Goal: Find specific page/section: Find specific page/section

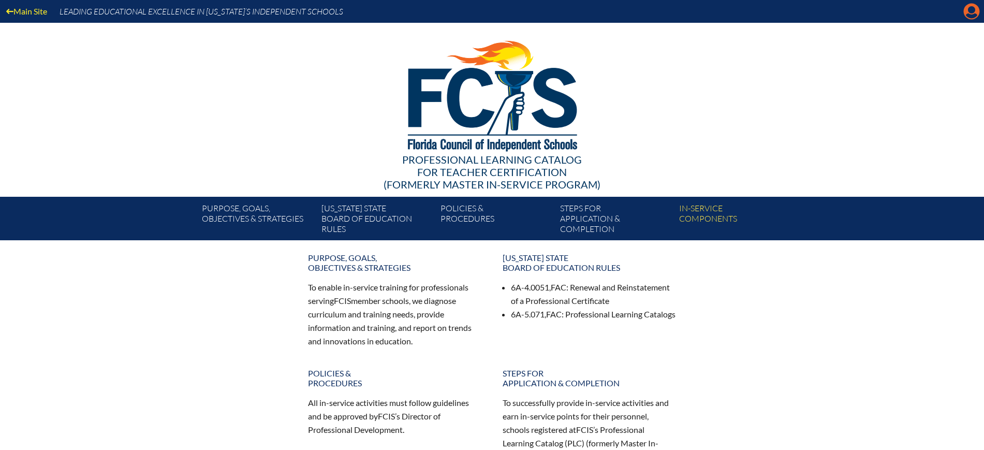
click at [977, 6] on icon at bounding box center [972, 12] width 16 height 16
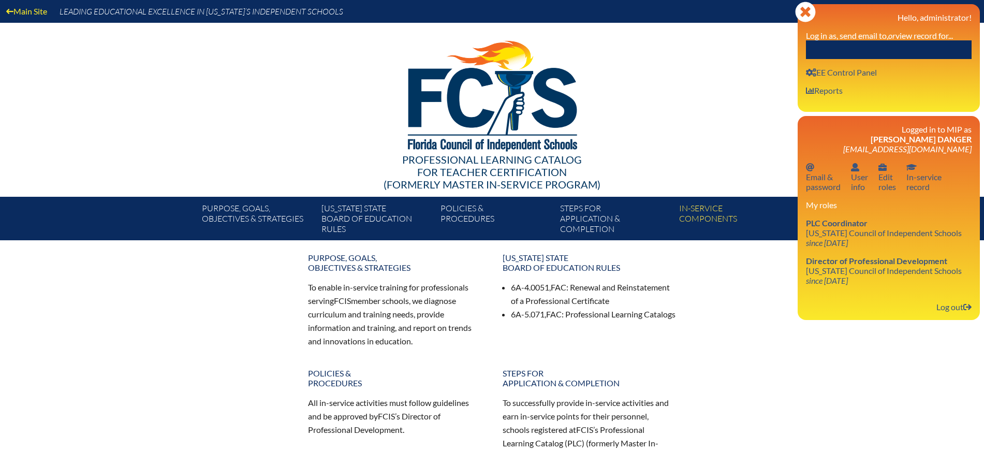
click at [866, 47] on input "text" at bounding box center [889, 49] width 166 height 19
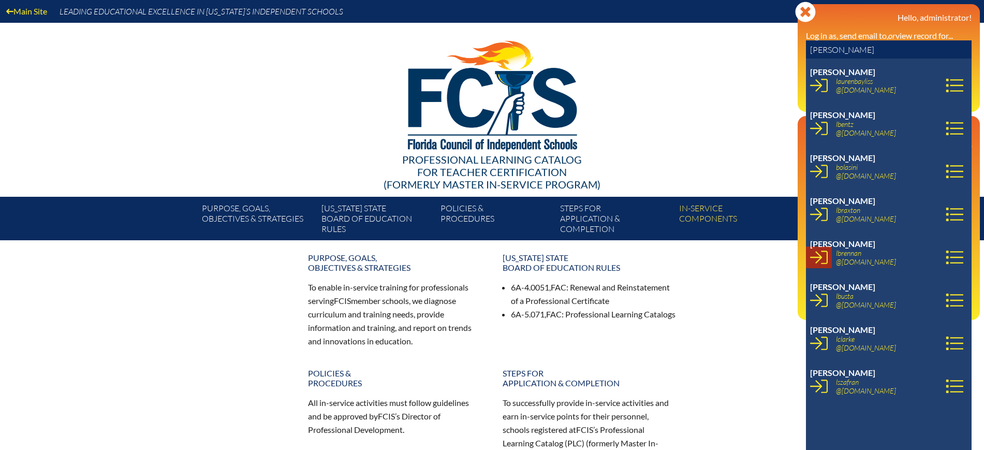
type input "[PERSON_NAME]"
click at [821, 253] on icon at bounding box center [819, 258] width 18 height 18
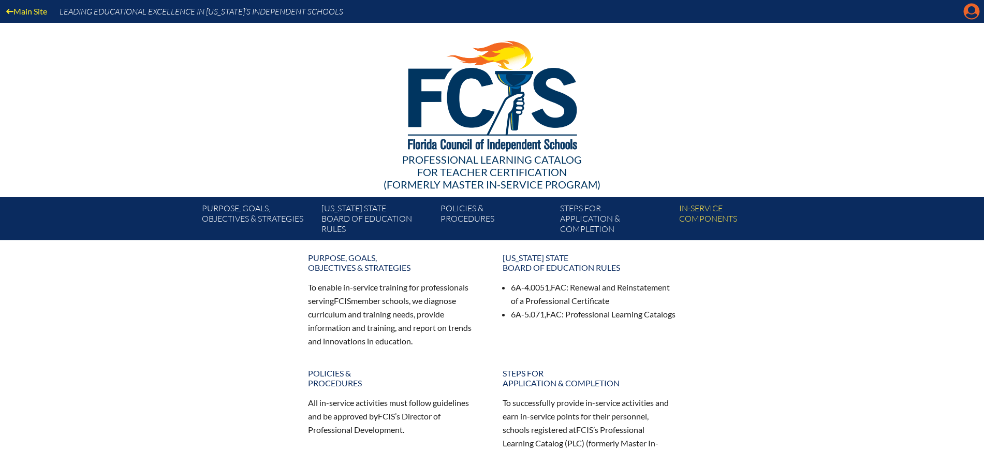
click at [966, 11] on icon at bounding box center [972, 12] width 16 height 16
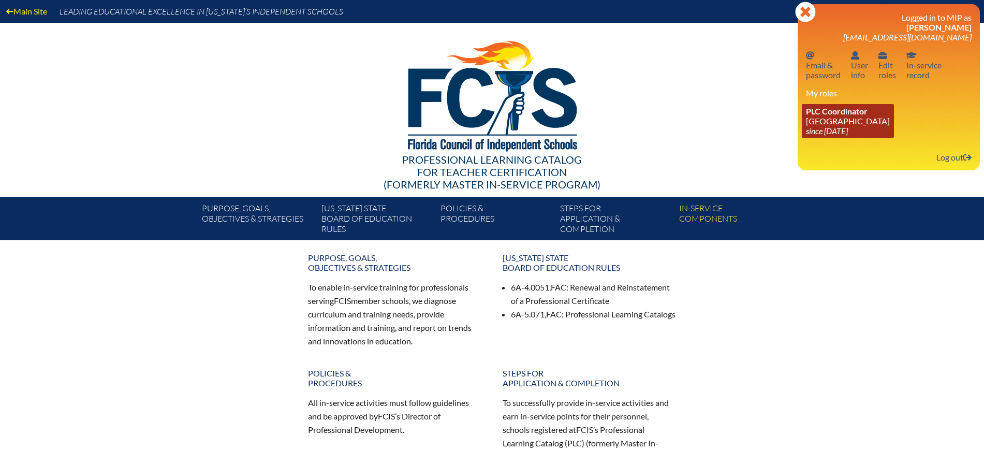
click at [832, 123] on link "PLC Coordinator Riverside Presbyterian Day School since 2024 Dec 6" at bounding box center [848, 121] width 92 height 34
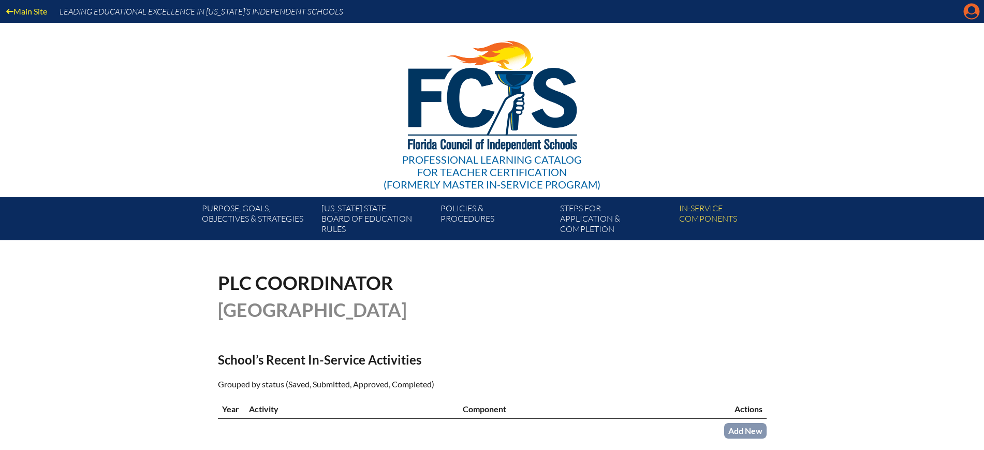
click at [966, 13] on icon at bounding box center [972, 12] width 16 height 16
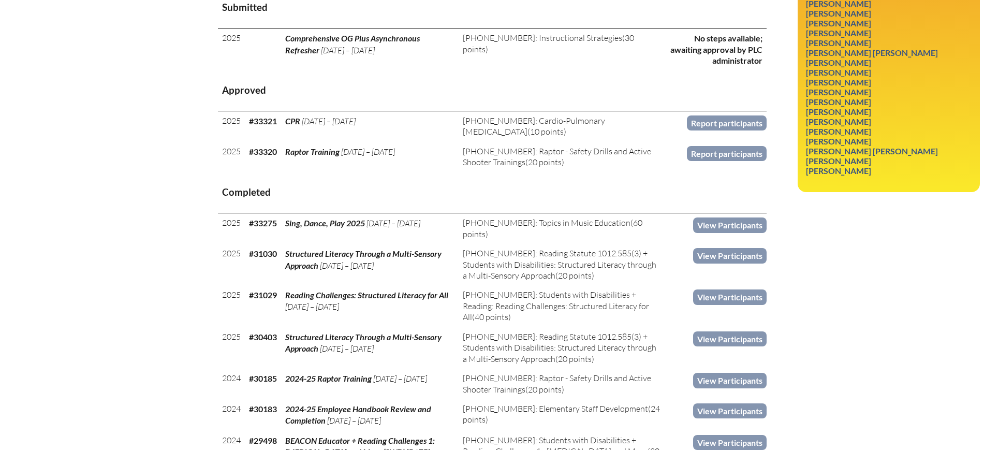
scroll to position [129, 0]
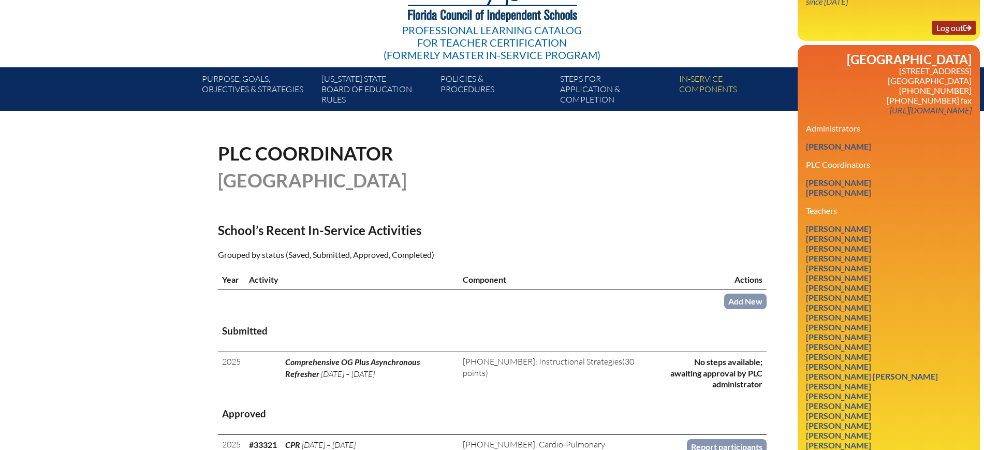
click at [950, 25] on link "Log out Log out" at bounding box center [954, 28] width 43 height 14
